Goal: Transaction & Acquisition: Purchase product/service

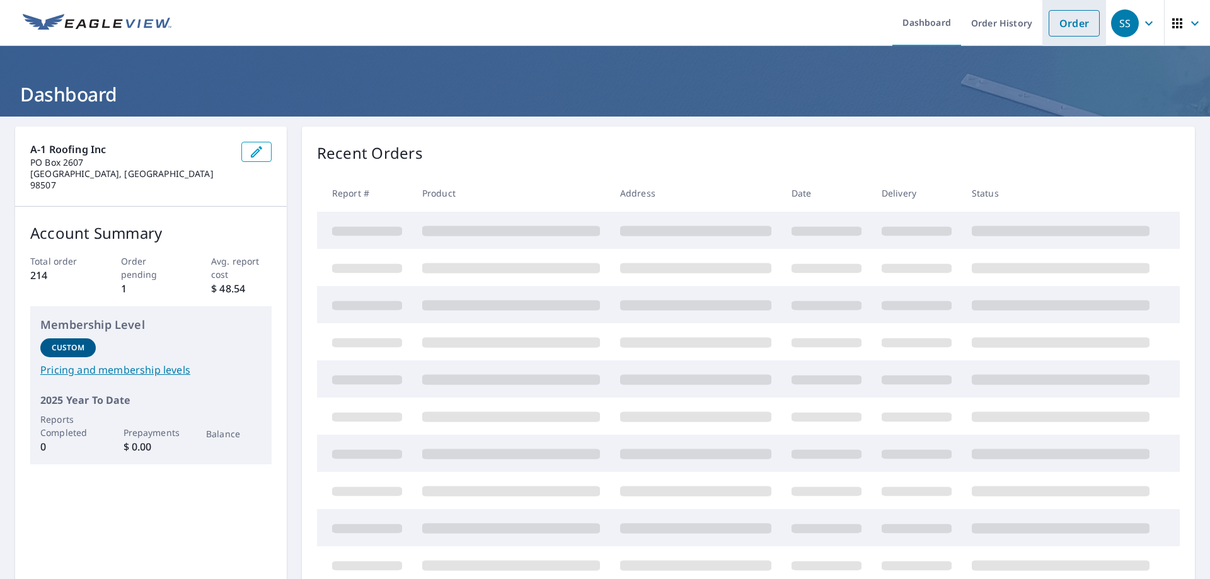
click at [1064, 26] on link "Order" at bounding box center [1074, 23] width 51 height 26
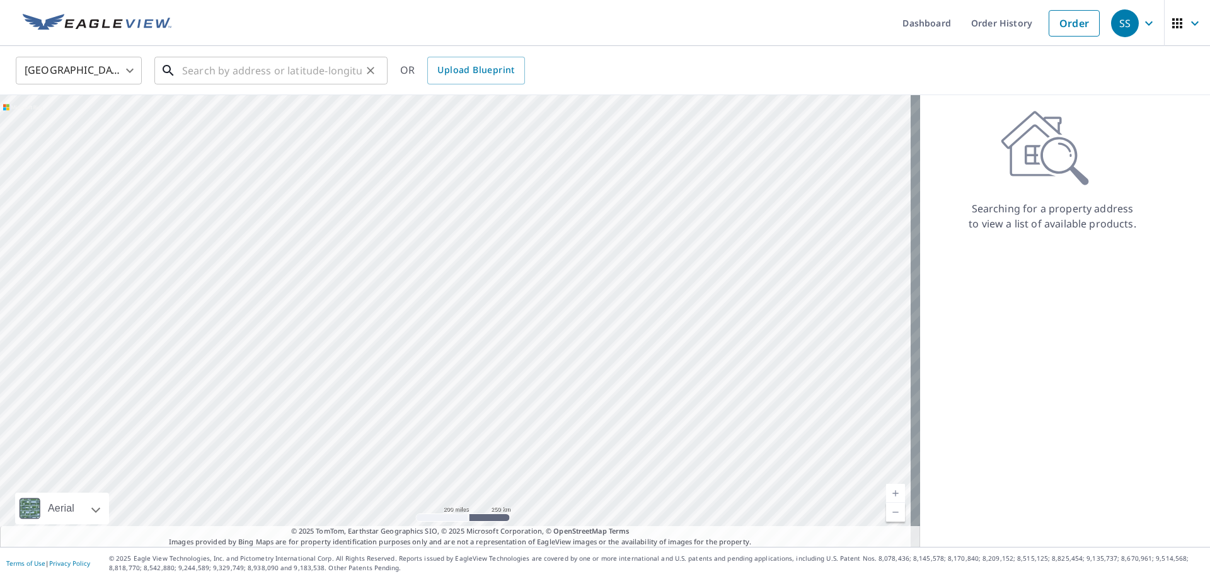
click at [266, 73] on input "text" at bounding box center [272, 70] width 180 height 35
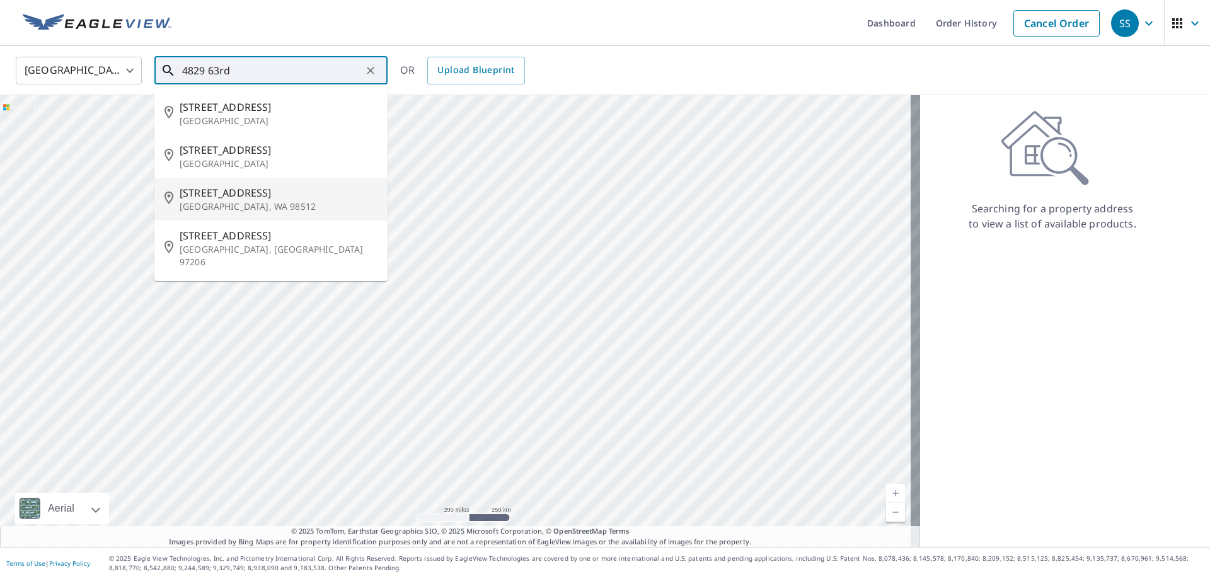
click at [216, 200] on p "[GEOGRAPHIC_DATA], WA 98512" at bounding box center [279, 206] width 198 height 13
type input "[STREET_ADDRESS]"
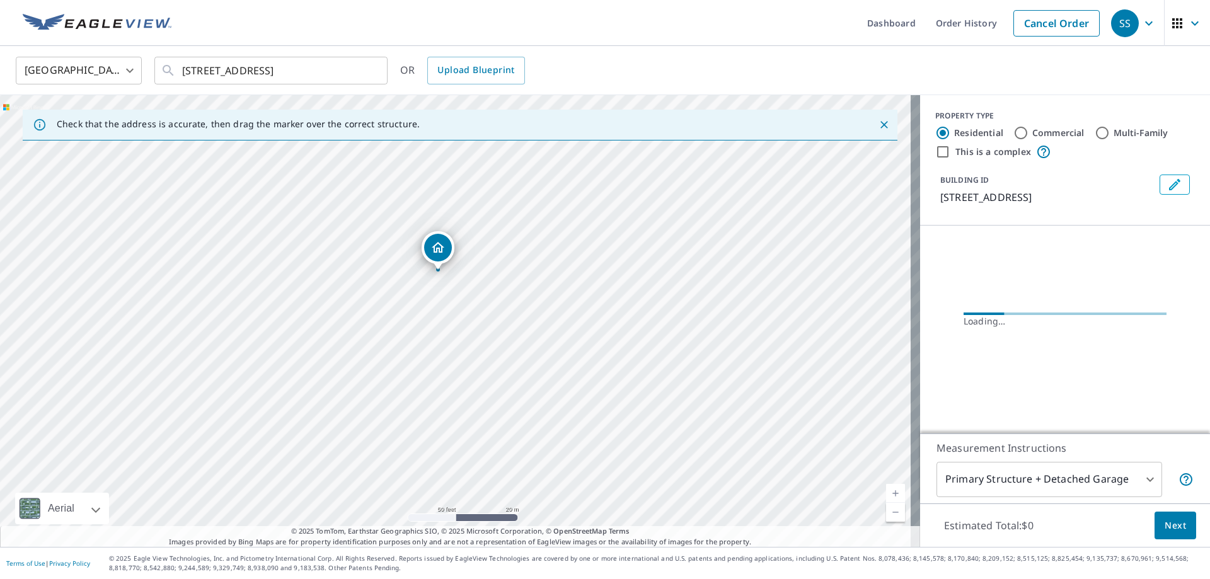
drag, startPoint x: 395, startPoint y: 306, endPoint x: 530, endPoint y: 332, distance: 136.7
click at [530, 332] on div "[STREET_ADDRESS]" at bounding box center [460, 321] width 920 height 452
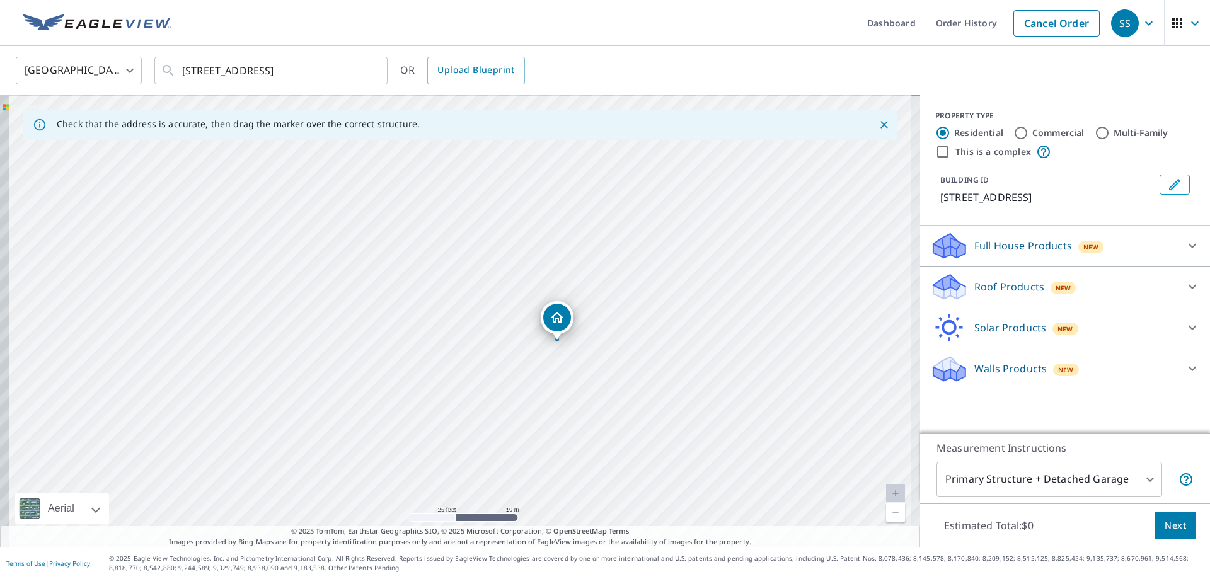
drag, startPoint x: 460, startPoint y: 318, endPoint x: 627, endPoint y: 354, distance: 171.6
click at [627, 354] on div "[STREET_ADDRESS]" at bounding box center [460, 321] width 920 height 452
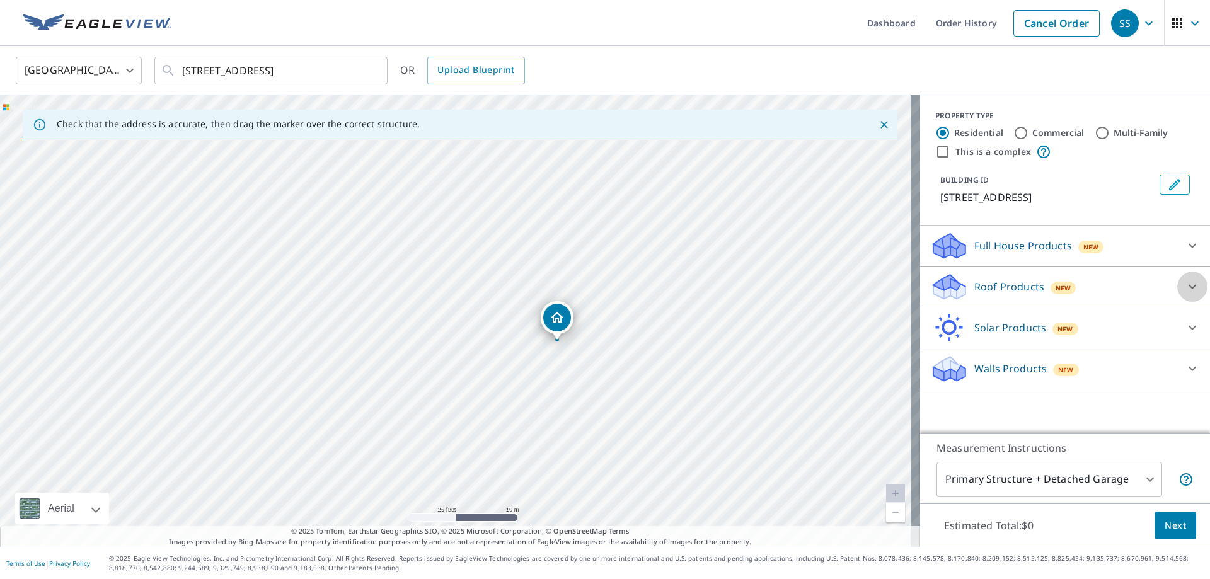
click at [1185, 284] on icon at bounding box center [1192, 286] width 15 height 15
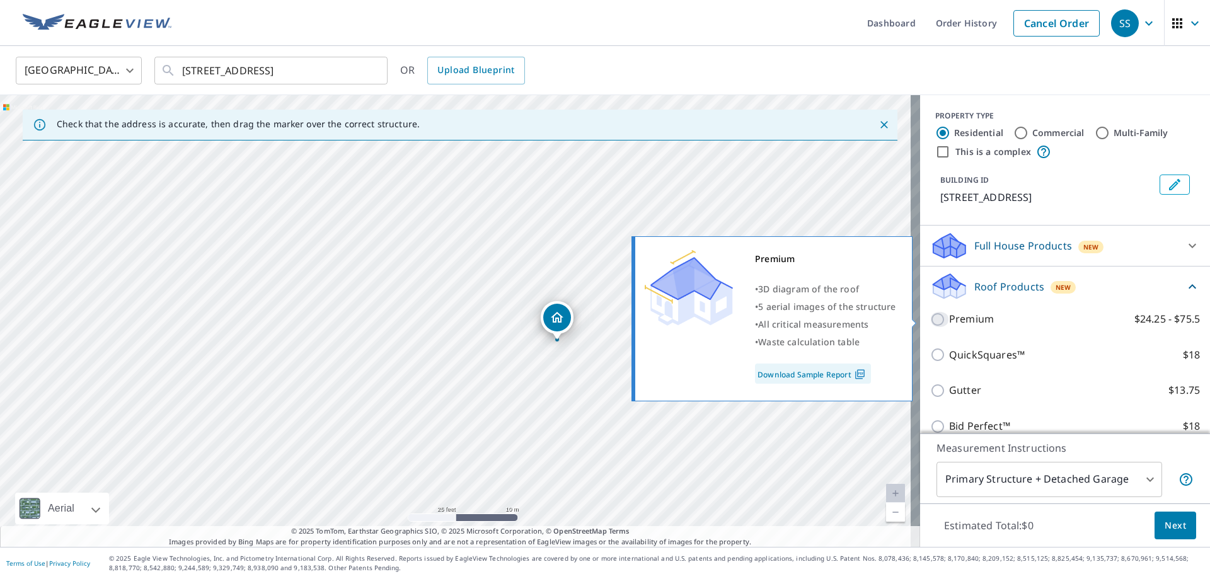
click at [931, 320] on input "Premium $24.25 - $75.5" at bounding box center [940, 319] width 19 height 15
checkbox input "true"
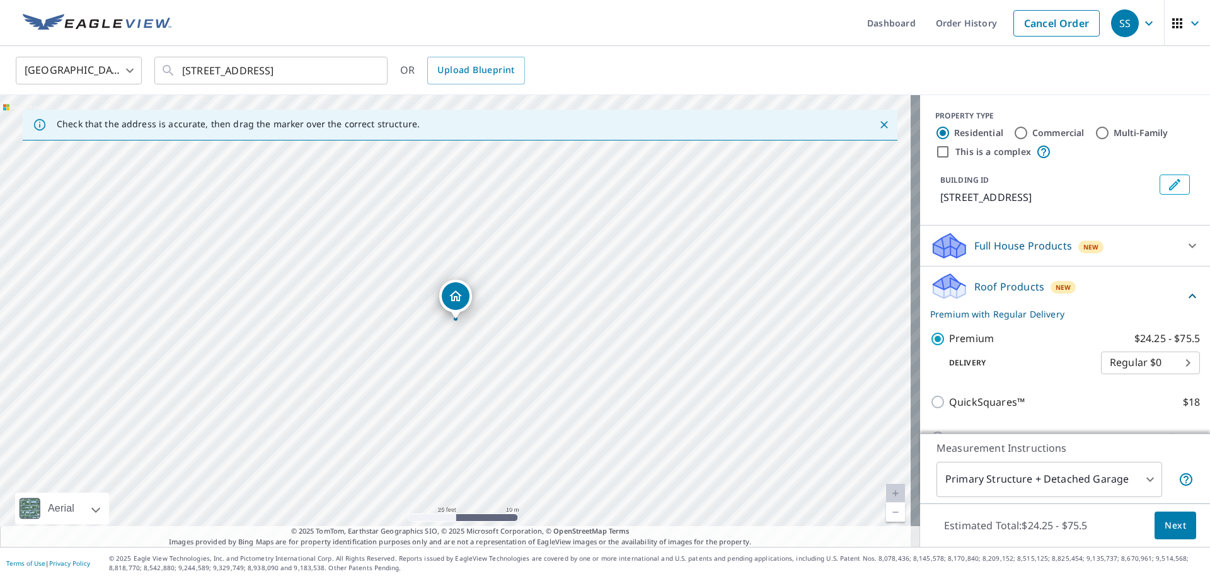
click at [1171, 528] on span "Next" at bounding box center [1175, 526] width 21 height 16
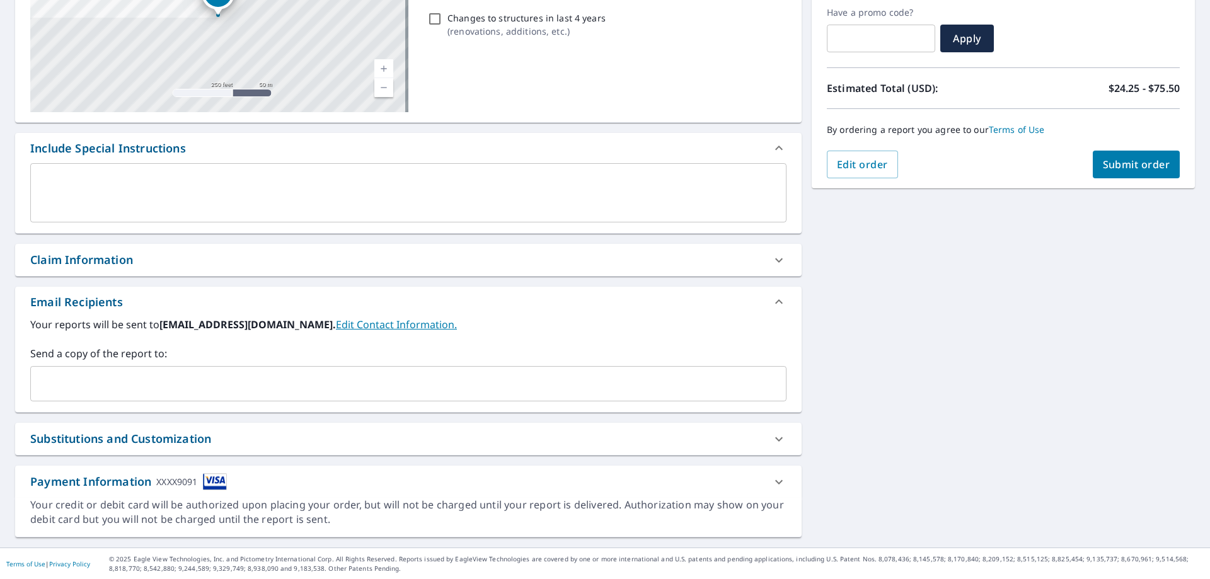
scroll to position [214, 0]
click at [107, 374] on input "text" at bounding box center [399, 383] width 726 height 24
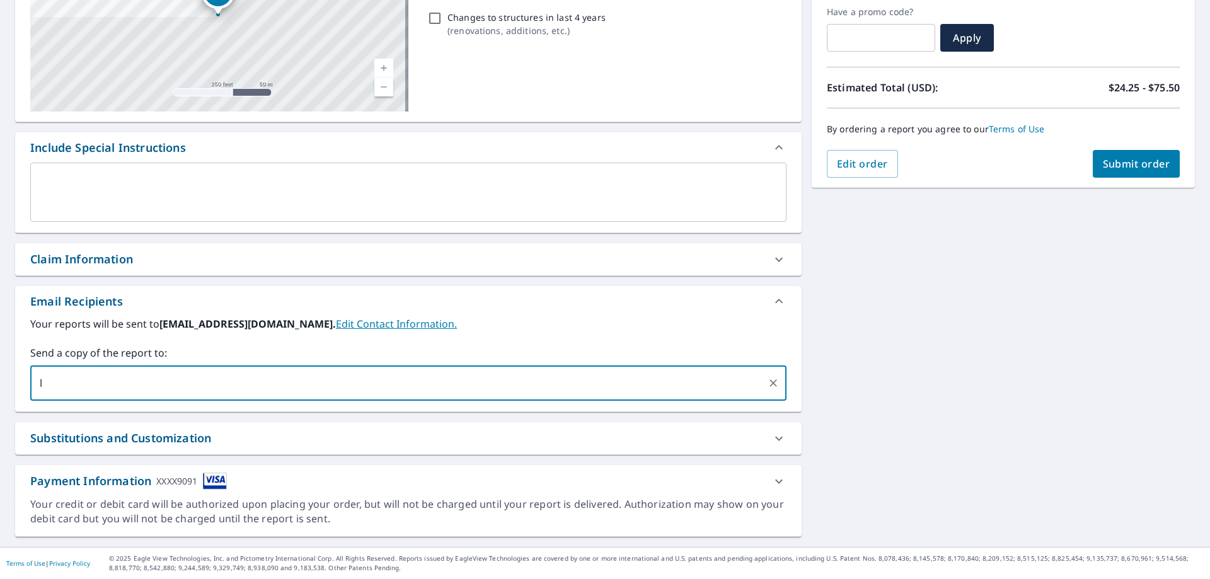
type input "[EMAIL_ADDRESS][DOMAIN_NAME]"
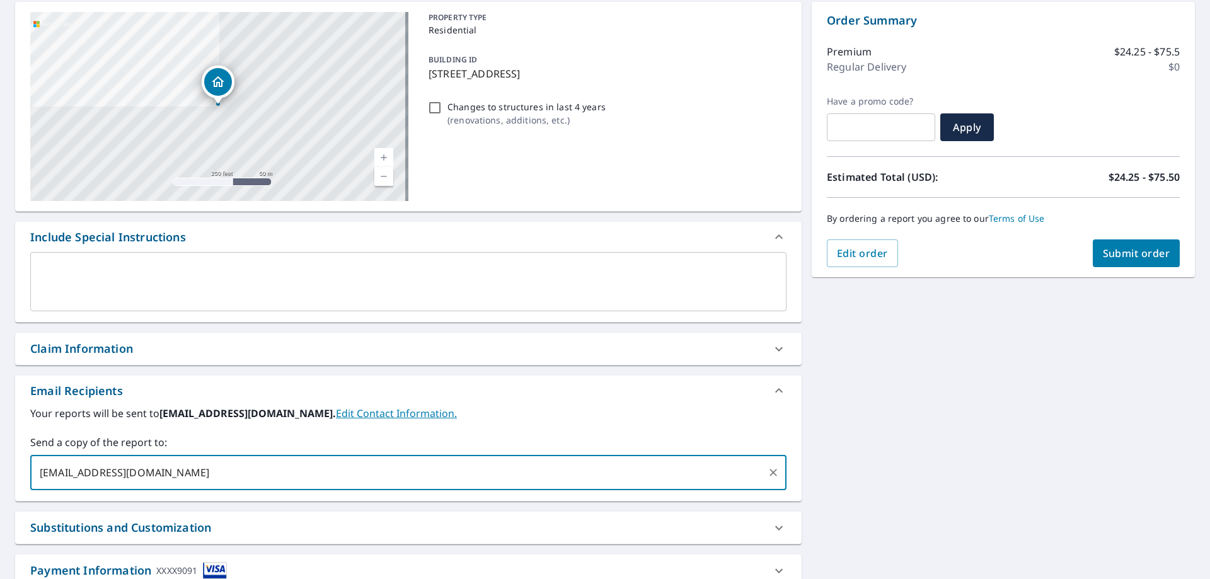
scroll to position [0, 0]
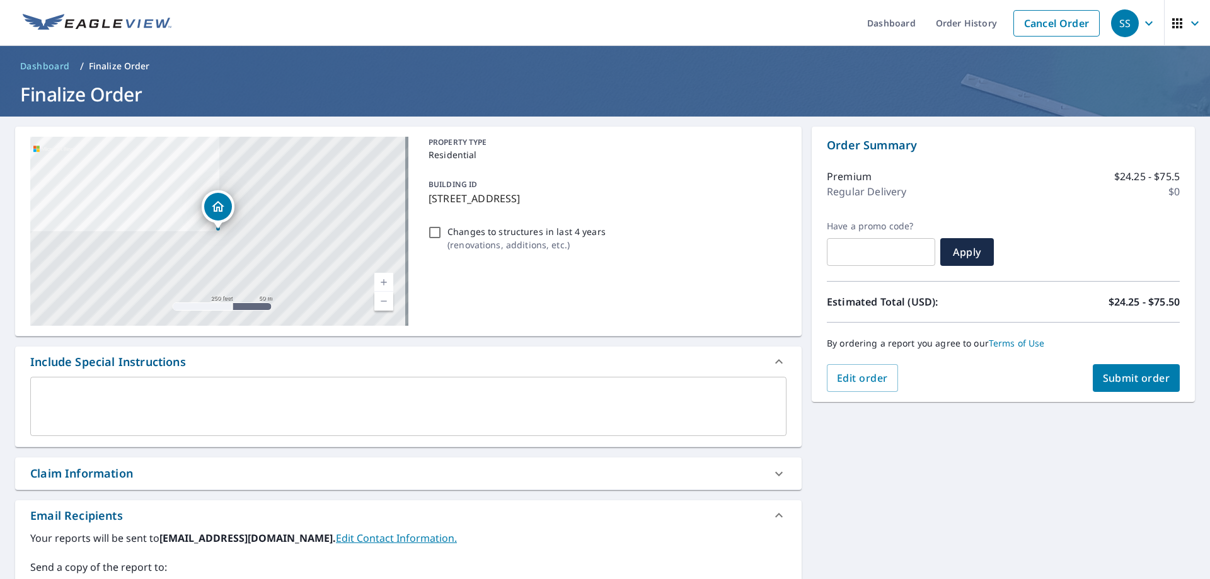
click at [1113, 381] on span "Submit order" at bounding box center [1136, 378] width 67 height 14
